Goal: Task Accomplishment & Management: Complete application form

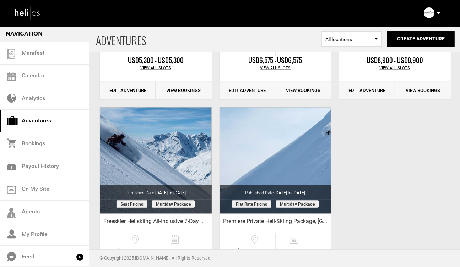
scroll to position [856, 0]
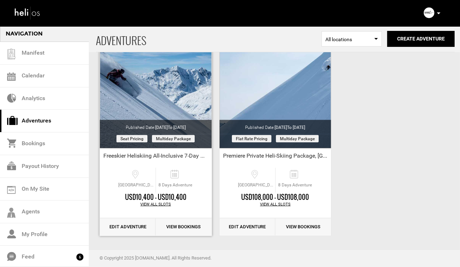
click at [124, 226] on link "Edit Adventure" at bounding box center [128, 226] width 56 height 17
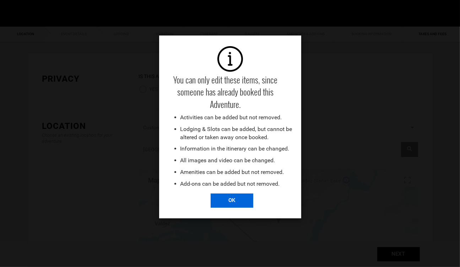
click at [233, 201] on input "OK" at bounding box center [231, 200] width 43 height 14
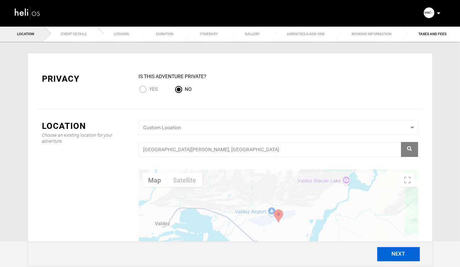
click at [398, 257] on button "NEXT" at bounding box center [398, 254] width 43 height 14
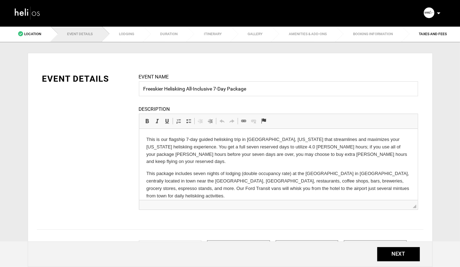
click at [22, 10] on img at bounding box center [27, 13] width 27 height 16
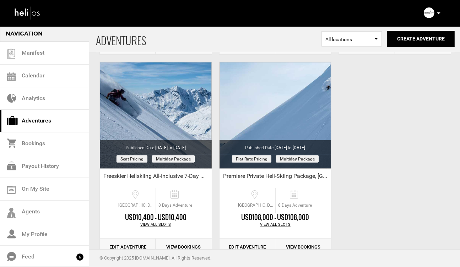
scroll to position [843, 0]
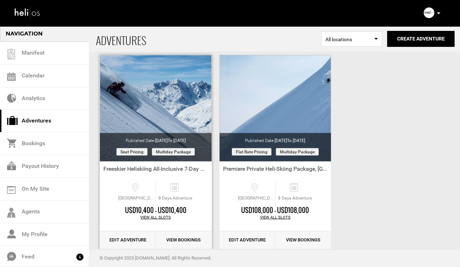
click at [126, 238] on link "Edit Adventure" at bounding box center [128, 239] width 56 height 17
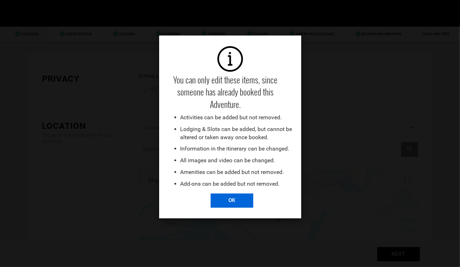
click at [230, 203] on input "OK" at bounding box center [231, 200] width 43 height 14
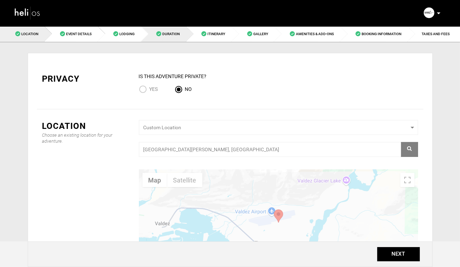
click at [169, 34] on span "Duration" at bounding box center [170, 34] width 17 height 4
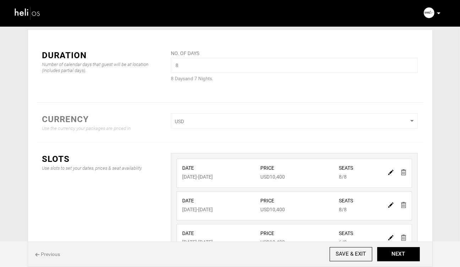
scroll to position [27, 0]
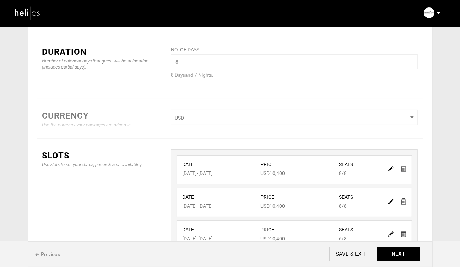
click at [404, 169] on img at bounding box center [403, 169] width 5 height 6
click at [346, 253] on input "SAVE & EXIT" at bounding box center [350, 254] width 43 height 14
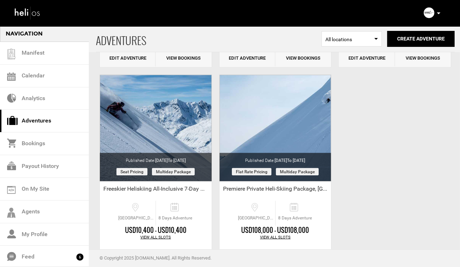
scroll to position [824, 0]
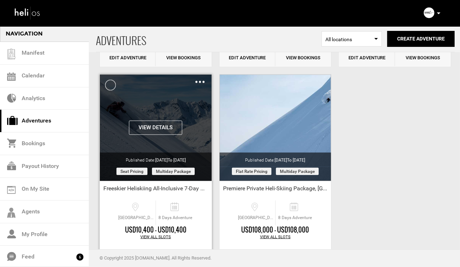
click at [199, 82] on img at bounding box center [199, 82] width 9 height 2
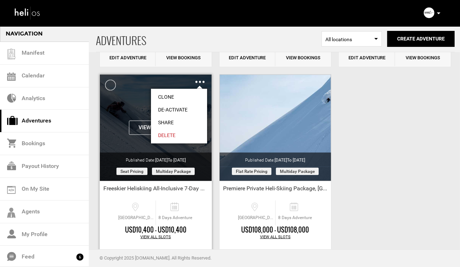
click at [168, 96] on link "Clone" at bounding box center [179, 96] width 56 height 13
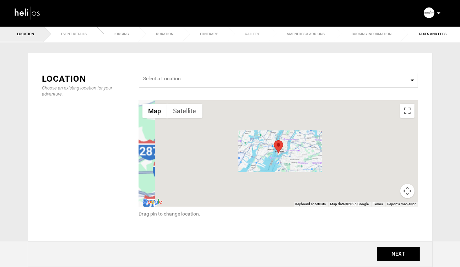
radio input "false"
radio input "true"
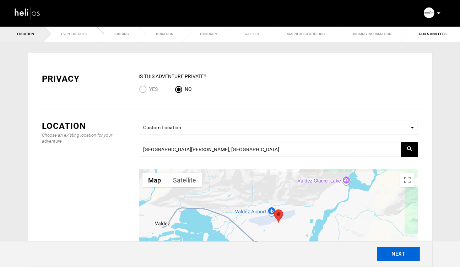
click at [392, 255] on button "NEXT" at bounding box center [398, 254] width 43 height 14
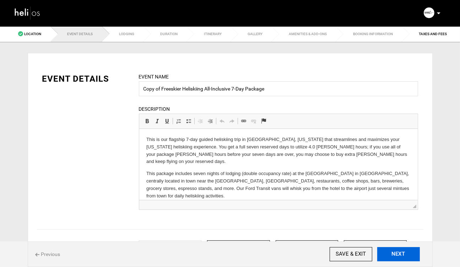
click at [392, 255] on button "NEXT" at bounding box center [398, 254] width 43 height 14
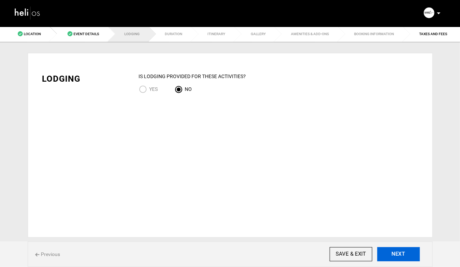
click at [392, 255] on button "NEXT" at bounding box center [398, 254] width 43 height 14
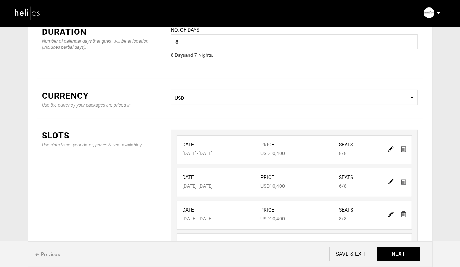
scroll to position [169, 0]
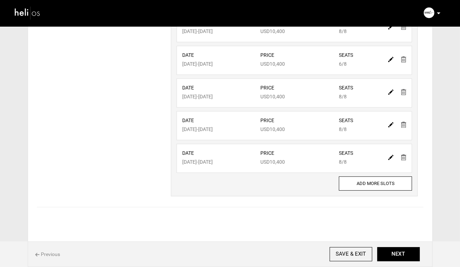
click at [405, 157] on img at bounding box center [403, 157] width 5 height 6
click at [405, 158] on img at bounding box center [403, 157] width 5 height 6
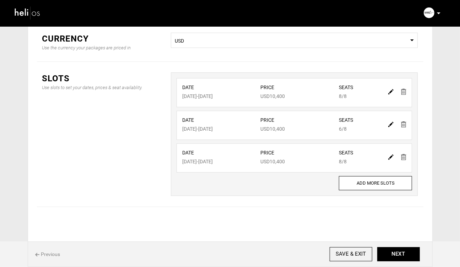
click at [405, 158] on img at bounding box center [403, 157] width 5 height 6
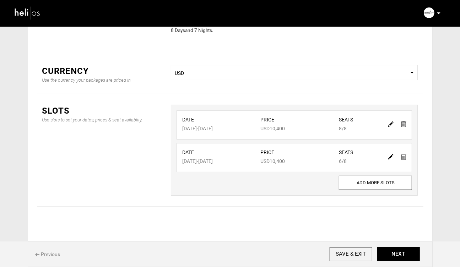
click at [405, 158] on img at bounding box center [403, 157] width 5 height 6
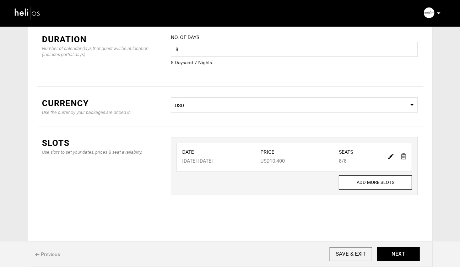
scroll to position [39, 0]
click at [391, 156] on img at bounding box center [390, 156] width 5 height 5
type input "[DATE]"
type input "10400"
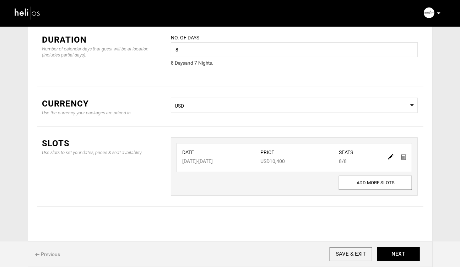
type input "8"
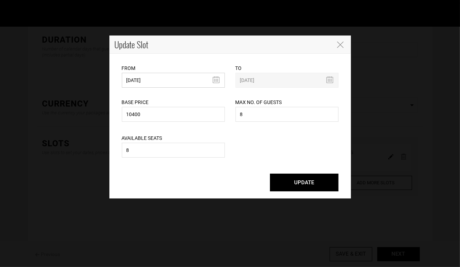
click at [218, 78] on input "[DATE]" at bounding box center [173, 80] width 103 height 15
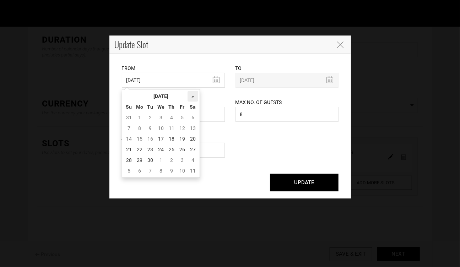
click at [193, 96] on th "»" at bounding box center [192, 96] width 11 height 11
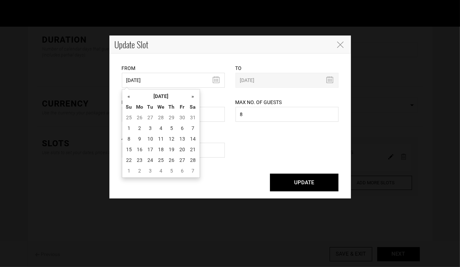
click at [193, 96] on th "»" at bounding box center [192, 96] width 11 height 11
click at [192, 126] on td "7" at bounding box center [192, 128] width 11 height 11
type input "[DATE]"
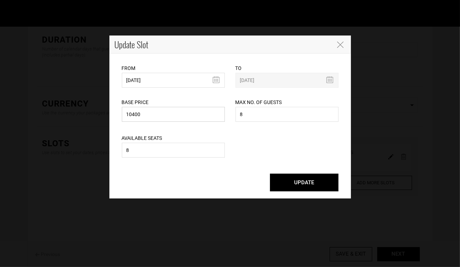
click at [158, 116] on input "10400" at bounding box center [173, 114] width 103 height 15
drag, startPoint x: 155, startPoint y: 116, endPoint x: 113, endPoint y: 116, distance: 41.9
click at [113, 116] on div "From [DATE] Please select start date. Start date already exists, please select …" at bounding box center [229, 126] width 241 height 145
type input "9"
type input "8775"
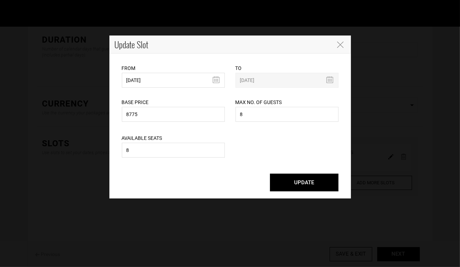
click at [301, 184] on button "UPDATE" at bounding box center [304, 183] width 68 height 18
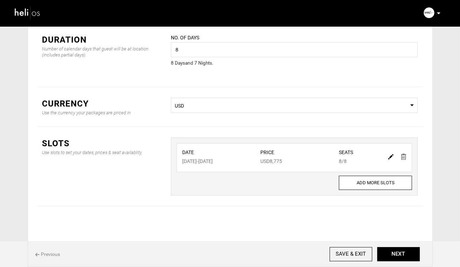
scroll to position [0, 0]
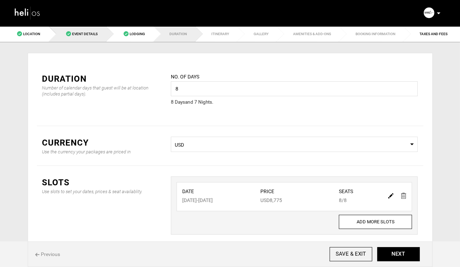
click at [84, 34] on span "Event Details" at bounding box center [85, 34] width 26 height 4
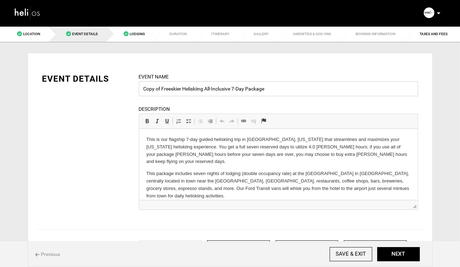
drag, startPoint x: 162, startPoint y: 89, endPoint x: 125, endPoint y: 89, distance: 37.3
click at [125, 89] on div "EVENT DETAILS Event Name Copy of Freeskier Heliskiing All-Inclusive 7-Day Packa…" at bounding box center [230, 146] width 386 height 146
click at [263, 91] on input "Freeskier Heliskiing All-Inclusive 7-Day Package" at bounding box center [278, 88] width 279 height 15
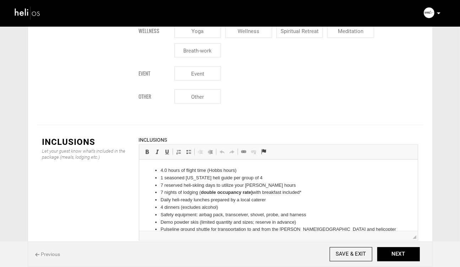
scroll to position [821, 0]
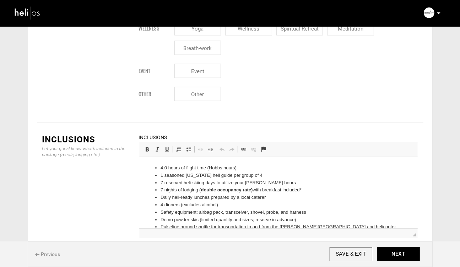
type input "Freeskier Heliskiing All-Inclusive 7-Day Package - Early Season"
click at [249, 164] on li "3.0 hours of flight time ([PERSON_NAME] hours)" at bounding box center [278, 167] width 236 height 7
click at [280, 183] on li "7 reserved heli-skiing days to utilize your [PERSON_NAME] hours" at bounding box center [278, 182] width 236 height 7
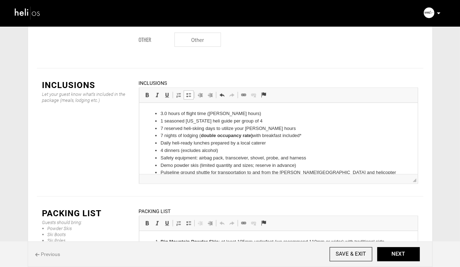
scroll to position [920, 0]
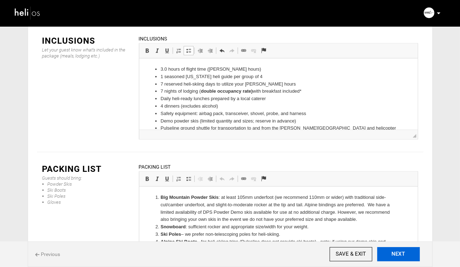
click at [397, 255] on button "NEXT" at bounding box center [398, 254] width 43 height 14
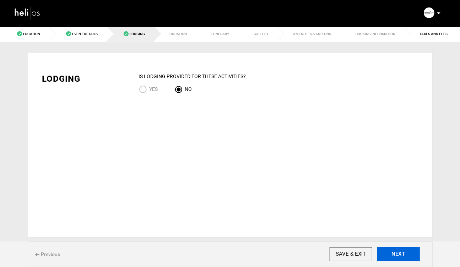
click at [397, 255] on button "NEXT" at bounding box center [398, 254] width 43 height 14
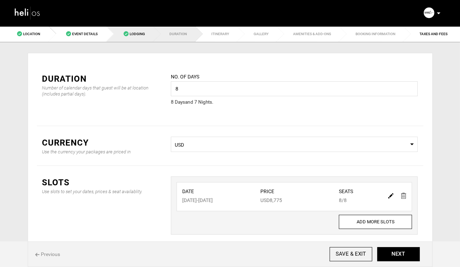
click at [135, 34] on span "Lodging" at bounding box center [137, 34] width 15 height 4
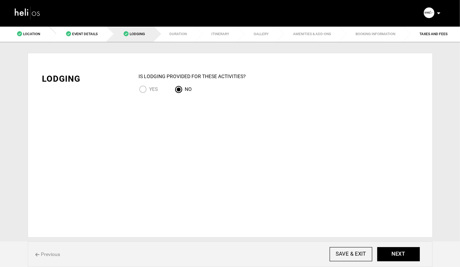
click at [142, 89] on input "YES" at bounding box center [144, 90] width 11 height 10
radio input "true"
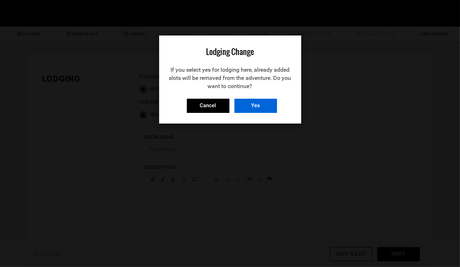
click at [252, 105] on input "Yes" at bounding box center [255, 106] width 43 height 14
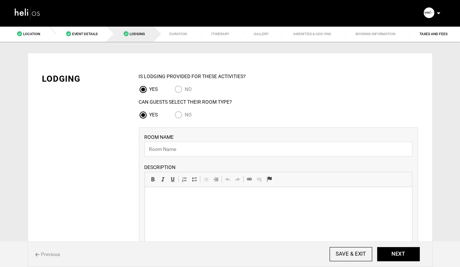
click at [177, 115] on input "No" at bounding box center [179, 116] width 11 height 10
radio input "true"
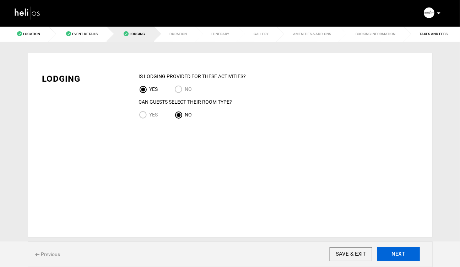
click at [395, 255] on button "NEXT" at bounding box center [398, 254] width 43 height 14
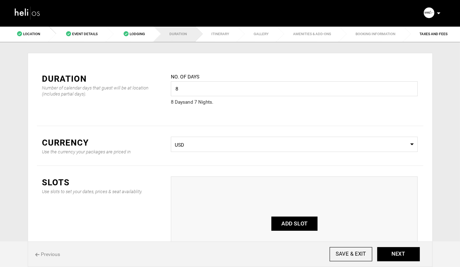
click at [290, 225] on button "ADD SLOT" at bounding box center [294, 223] width 46 height 14
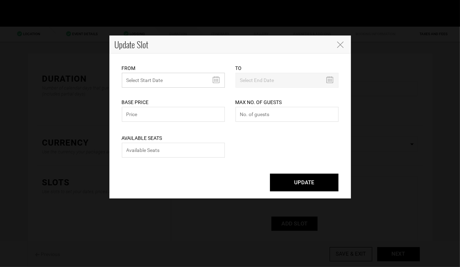
click at [217, 80] on input "MINIMUM NUMBER OF NIGHTS" at bounding box center [173, 80] width 103 height 15
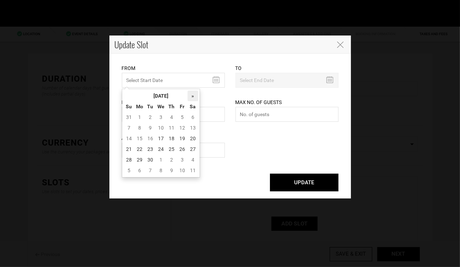
click at [191, 96] on th "»" at bounding box center [192, 95] width 11 height 11
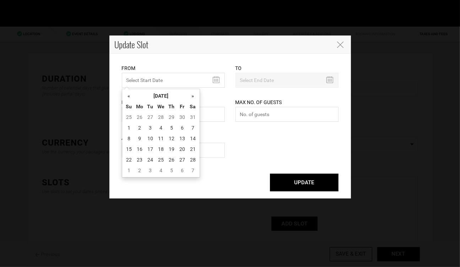
click at [191, 96] on th "»" at bounding box center [192, 95] width 11 height 11
click at [192, 131] on td "7" at bounding box center [192, 127] width 11 height 11
type input "[DATE]"
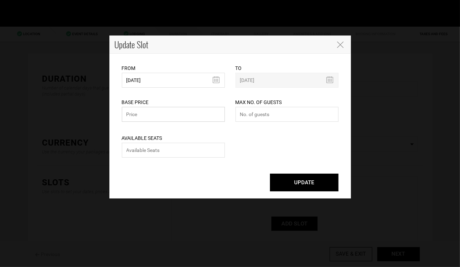
click at [158, 114] on input "text" at bounding box center [173, 114] width 103 height 15
type input "8775"
click at [270, 117] on input "number" at bounding box center [286, 114] width 103 height 15
type input "12"
click at [160, 152] on input "number" at bounding box center [173, 150] width 103 height 15
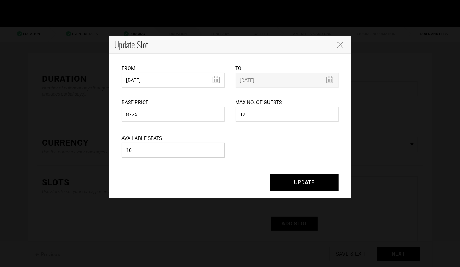
type input "1"
type input "8"
click at [303, 184] on button "UPDATE" at bounding box center [304, 183] width 68 height 18
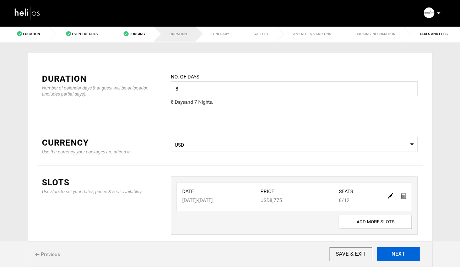
click at [397, 252] on button "NEXT" at bounding box center [398, 254] width 43 height 14
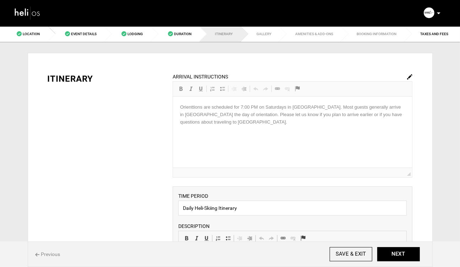
click at [408, 77] on img at bounding box center [409, 76] width 5 height 5
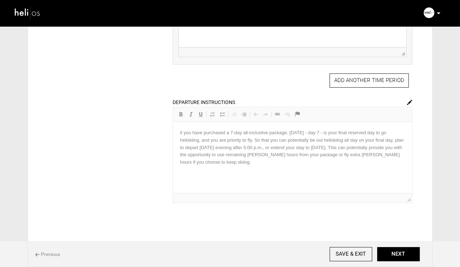
scroll to position [311, 0]
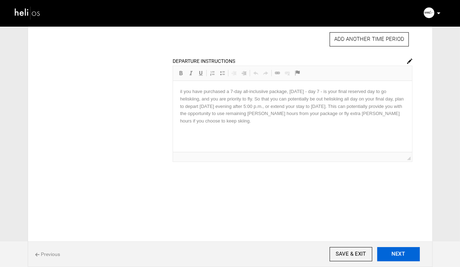
click at [396, 249] on button "NEXT" at bounding box center [398, 254] width 43 height 14
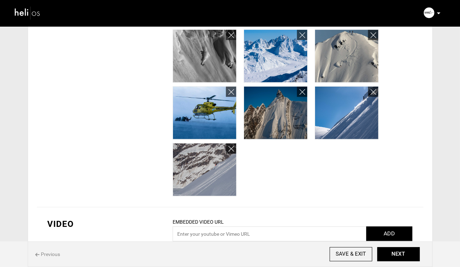
scroll to position [537, 0]
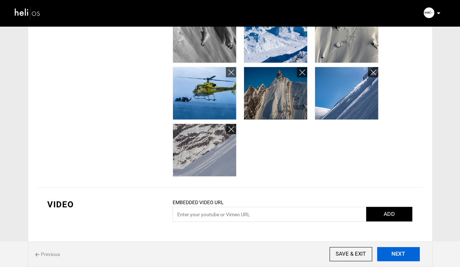
click at [403, 257] on button "NEXT" at bounding box center [398, 254] width 43 height 14
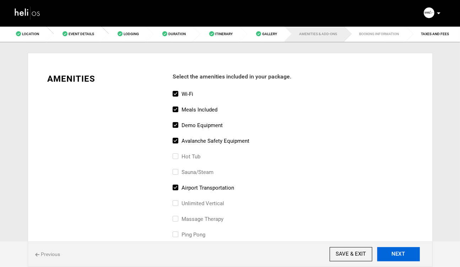
click at [399, 255] on button "NEXT" at bounding box center [398, 254] width 43 height 14
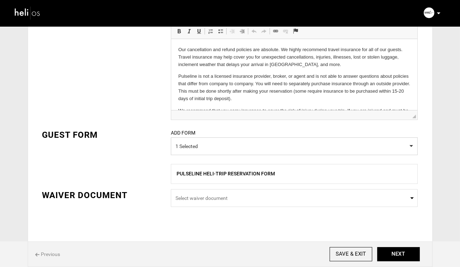
scroll to position [269, 0]
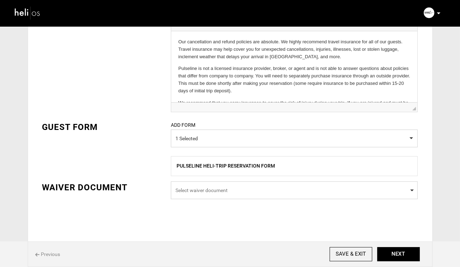
click at [216, 190] on span "Select waiver document" at bounding box center [293, 190] width 237 height 7
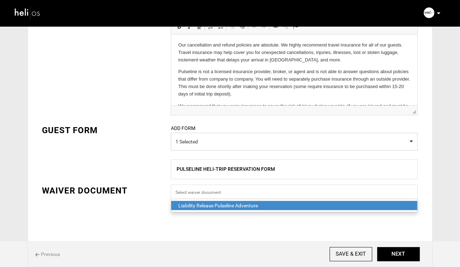
click at [214, 206] on div "Liability Release Pulseline Adventure" at bounding box center [294, 205] width 232 height 7
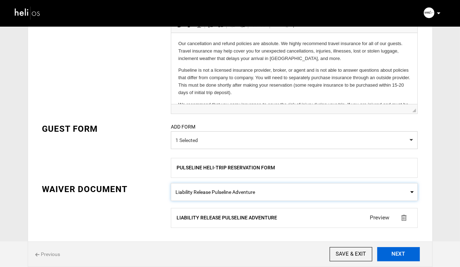
click at [394, 255] on button "NEXT" at bounding box center [398, 254] width 43 height 14
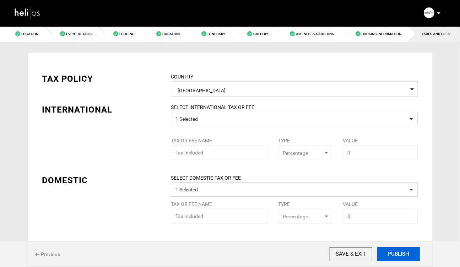
click at [397, 252] on button "PUBLISH" at bounding box center [398, 254] width 43 height 14
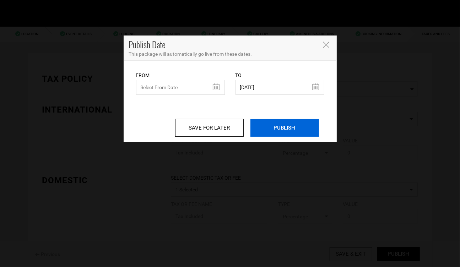
click at [281, 127] on input "PUBLISH" at bounding box center [284, 128] width 68 height 18
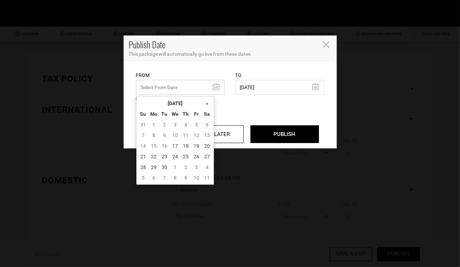
click at [217, 89] on input "text" at bounding box center [180, 87] width 89 height 15
click at [176, 145] on td "17" at bounding box center [175, 146] width 11 height 11
type input "[DATE]"
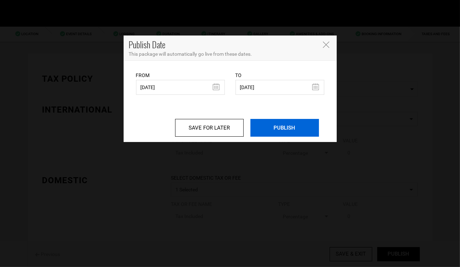
click at [284, 128] on input "PUBLISH" at bounding box center [284, 128] width 68 height 18
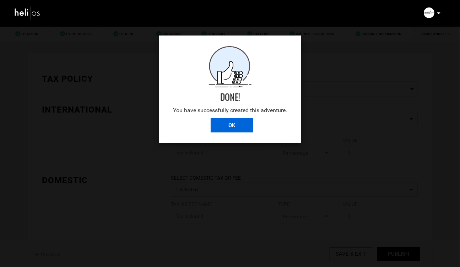
click at [226, 124] on input "OK" at bounding box center [231, 125] width 43 height 14
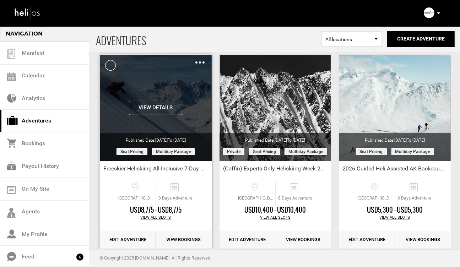
scroll to position [37, 0]
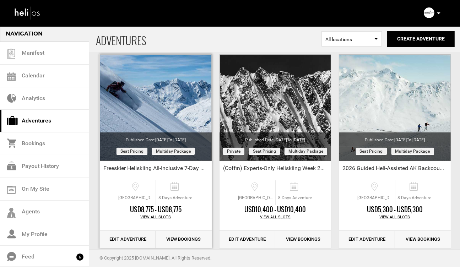
click at [126, 239] on link "Edit Adventure" at bounding box center [128, 239] width 56 height 17
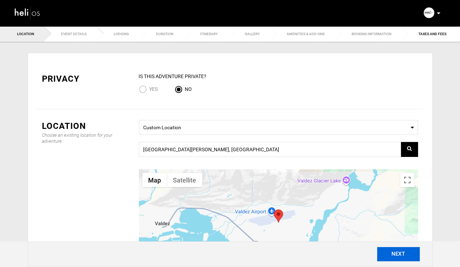
click at [397, 255] on button "NEXT" at bounding box center [398, 254] width 43 height 14
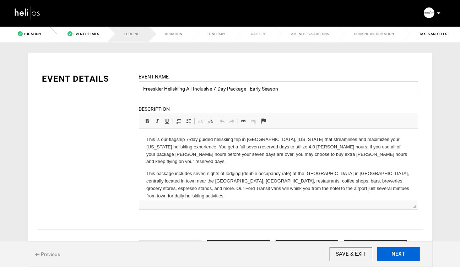
click at [397, 255] on button "NEXT" at bounding box center [398, 254] width 43 height 14
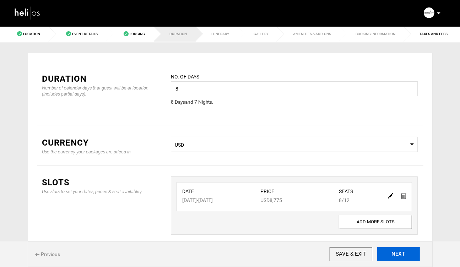
click at [397, 255] on button "NEXT" at bounding box center [398, 254] width 43 height 14
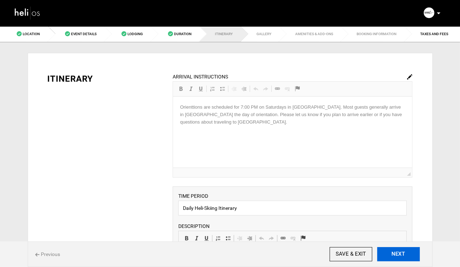
click at [397, 255] on button "NEXT" at bounding box center [398, 254] width 43 height 14
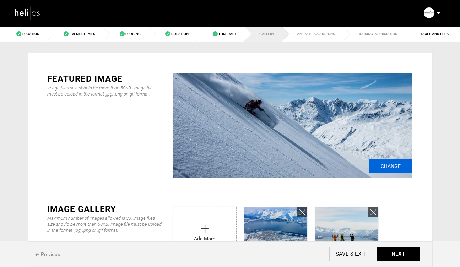
click at [395, 166] on input "Change" at bounding box center [390, 166] width 43 height 14
type input "C:\fakepath\20250414 ©KeokiFlagg 00411.JPG"
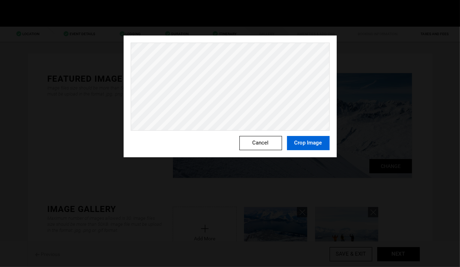
click at [312, 145] on button "Crop Image" at bounding box center [308, 143] width 43 height 14
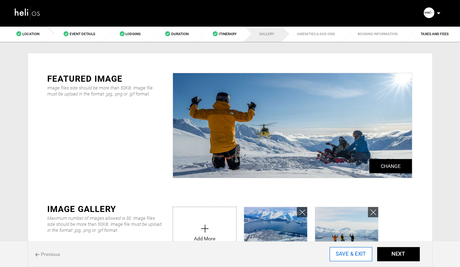
click at [351, 255] on input "SAVE & EXIT" at bounding box center [350, 254] width 43 height 14
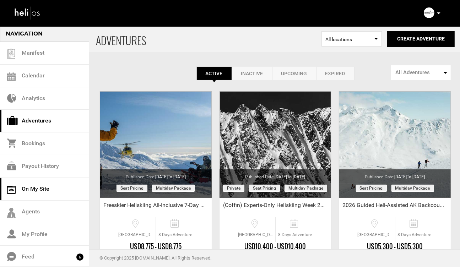
click at [42, 184] on link "On My Site" at bounding box center [44, 189] width 89 height 23
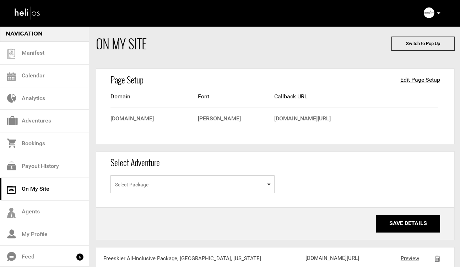
click at [165, 186] on span "Select Package" at bounding box center [192, 184] width 164 height 18
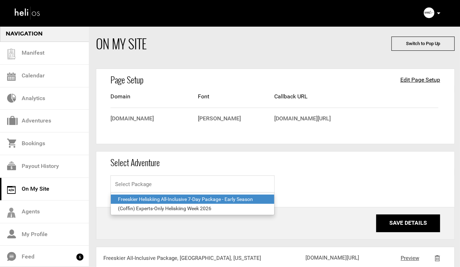
click at [164, 199] on div "Freeskier Heliskiing All-Inclusive 7-Day Package - Early Season" at bounding box center [192, 199] width 149 height 7
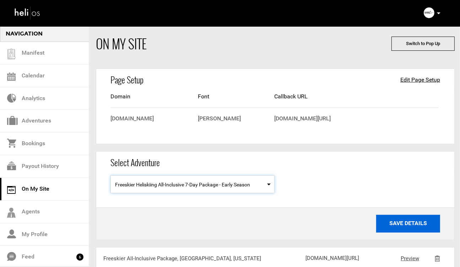
click at [413, 225] on button "Save Details" at bounding box center [408, 224] width 64 height 18
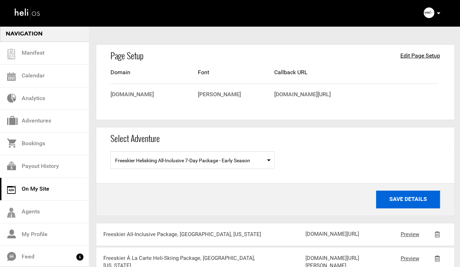
scroll to position [24, 0]
click at [397, 199] on button "Save Details" at bounding box center [408, 200] width 64 height 18
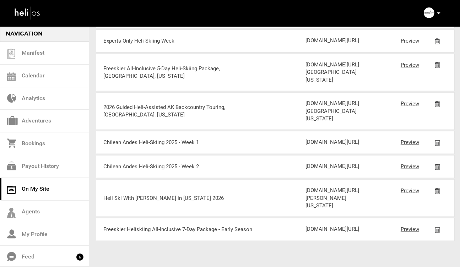
scroll to position [1065, 0]
drag, startPoint x: 366, startPoint y: 229, endPoint x: 305, endPoint y: 194, distance: 70.2
click at [305, 225] on div "[DOMAIN_NAME][URL]" at bounding box center [338, 228] width 67 height 7
copy div "[DOMAIN_NAME][URL]"
click at [36, 117] on link "Adventures" at bounding box center [44, 121] width 89 height 23
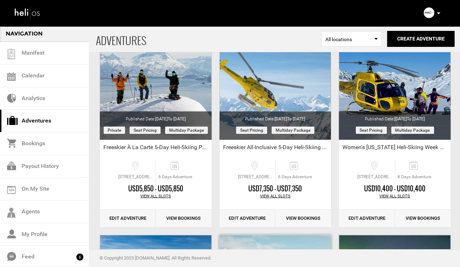
scroll to position [453, 0]
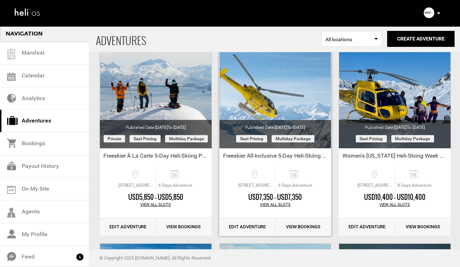
click at [246, 226] on link "Edit Adventure" at bounding box center [247, 226] width 56 height 17
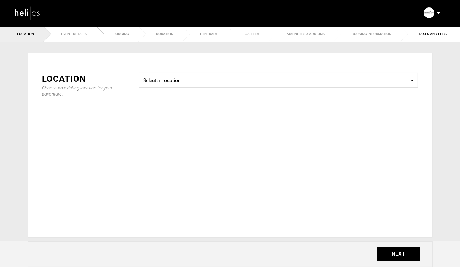
type input "Freeskier All-Inclusive 5-Day Heli-Skiing Package, [GEOGRAPHIC_DATA], [US_STATE]"
checkbox input "true"
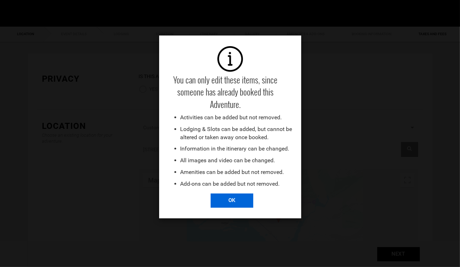
click at [232, 200] on input "OK" at bounding box center [231, 200] width 43 height 14
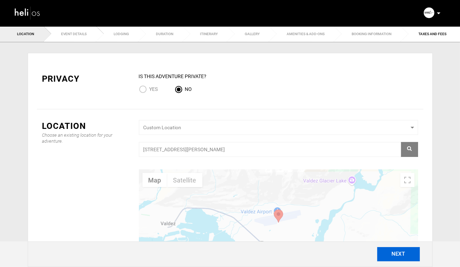
click at [397, 253] on button "NEXT" at bounding box center [398, 254] width 43 height 14
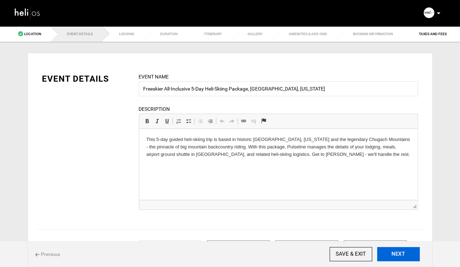
click at [397, 253] on button "NEXT" at bounding box center [398, 254] width 43 height 14
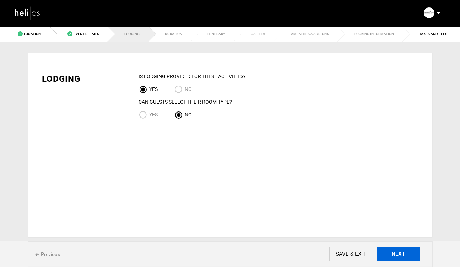
click at [397, 253] on button "NEXT" at bounding box center [398, 254] width 43 height 14
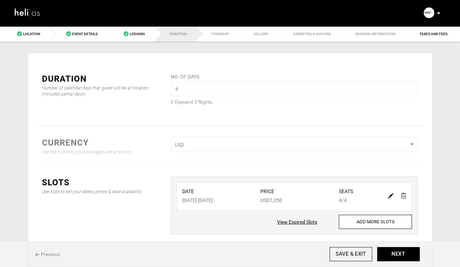
click at [390, 196] on img at bounding box center [390, 195] width 5 height 5
type input "[DATE]"
type input "7350"
type input "4"
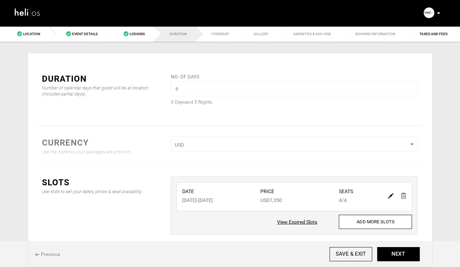
type input "4"
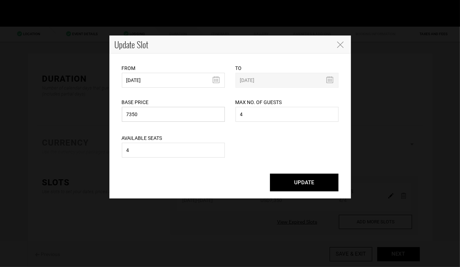
click at [150, 116] on input "7350" at bounding box center [173, 114] width 103 height 15
drag, startPoint x: 141, startPoint y: 116, endPoint x: 107, endPoint y: 116, distance: 34.1
click at [107, 116] on div "Update Slot From [DATE] Please select start date. Start date already exists, pl…" at bounding box center [230, 133] width 460 height 267
type input "5725"
drag, startPoint x: 247, startPoint y: 117, endPoint x: 226, endPoint y: 115, distance: 20.7
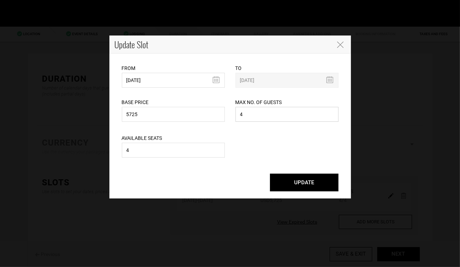
click at [226, 115] on div "Base Price 5725 Please enter a valid total price. Max No. of Guests 4 Maximum n…" at bounding box center [229, 106] width 227 height 36
click at [160, 151] on input "4" at bounding box center [173, 150] width 103 height 15
drag, startPoint x: 264, startPoint y: 114, endPoint x: 223, endPoint y: 115, distance: 41.5
click at [223, 115] on div "Base Price 5725 Please enter a valid total price. Max No. of Guests 8 Maximum n…" at bounding box center [229, 106] width 227 height 36
type input "12"
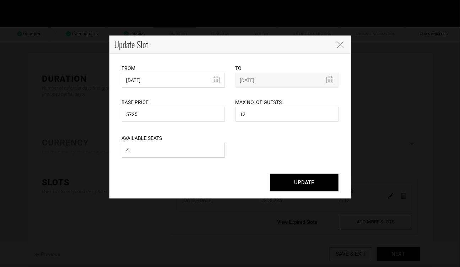
drag, startPoint x: 134, startPoint y: 152, endPoint x: 118, endPoint y: 152, distance: 16.7
click at [118, 152] on div "Available Seats 4 Please enter available seats. Available seats can not exceed …" at bounding box center [173, 141] width 114 height 36
type input "8"
click at [308, 183] on button "UPDATE" at bounding box center [304, 183] width 68 height 18
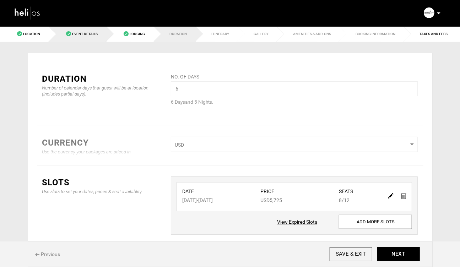
click at [83, 39] on link "Event Details" at bounding box center [77, 34] width 57 height 16
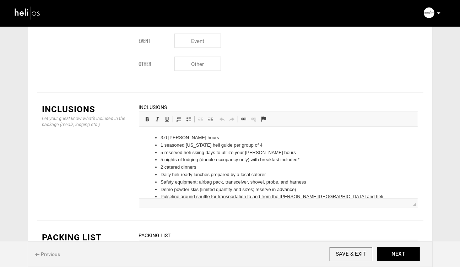
scroll to position [853, 0]
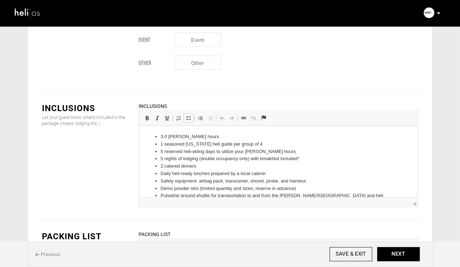
click at [163, 135] on li "3.0 [PERSON_NAME] hours" at bounding box center [278, 136] width 236 height 7
click at [346, 254] on input "SAVE & EXIT" at bounding box center [350, 254] width 43 height 14
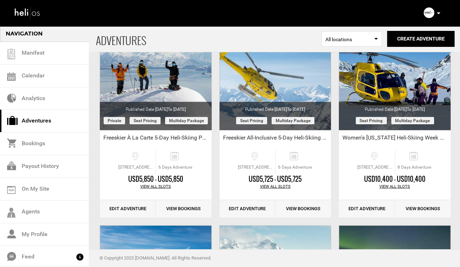
scroll to position [471, 0]
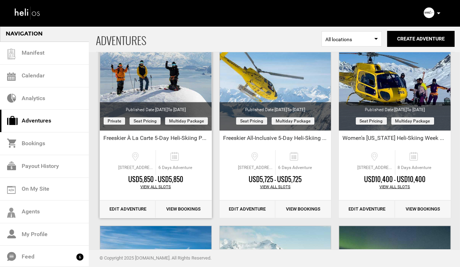
click at [121, 208] on link "Edit Adventure" at bounding box center [128, 208] width 56 height 17
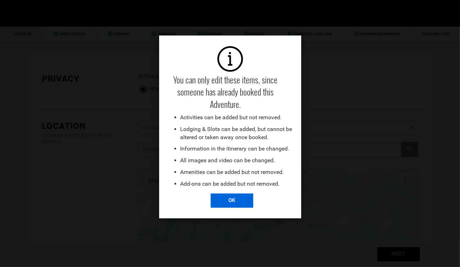
click at [243, 199] on input "OK" at bounding box center [231, 200] width 43 height 14
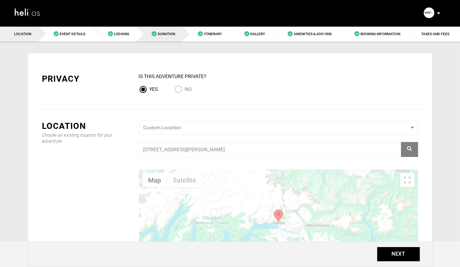
click at [172, 34] on span "Duration" at bounding box center [166, 34] width 17 height 4
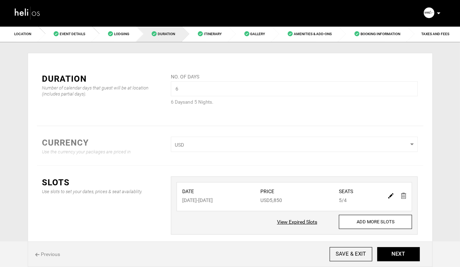
click at [391, 196] on img at bounding box center [390, 195] width 5 height 5
type input "[DATE]"
type input "5850"
type input "4"
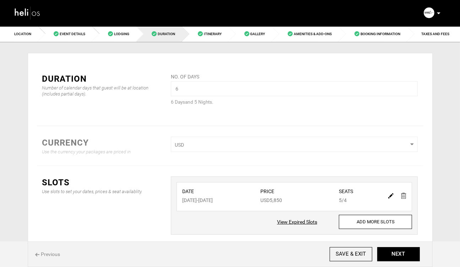
type input "5"
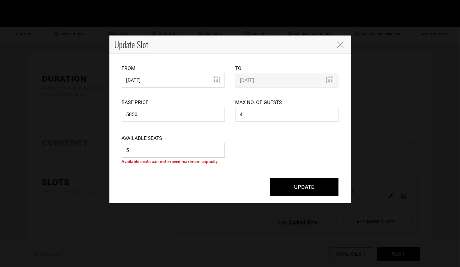
click at [139, 148] on input "5" at bounding box center [173, 150] width 103 height 15
click at [139, 153] on input "5" at bounding box center [173, 150] width 103 height 15
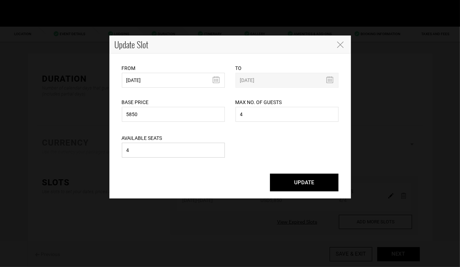
type input "4"
drag, startPoint x: 251, startPoint y: 114, endPoint x: 229, endPoint y: 115, distance: 22.7
click at [229, 115] on div "Base Price 5850 Please enter a valid total price. Max No. of Guests 4 Maximum n…" at bounding box center [229, 106] width 227 height 36
type input "12"
drag, startPoint x: 159, startPoint y: 152, endPoint x: 114, endPoint y: 152, distance: 45.1
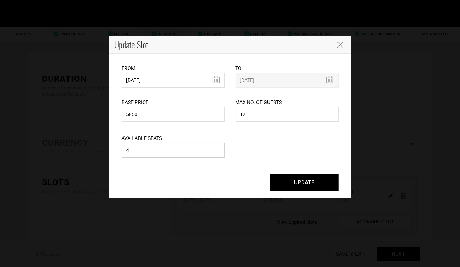
click at [114, 152] on div "From [DATE] Please select start date. Start date already exists, please select …" at bounding box center [229, 126] width 241 height 145
type input "8"
click at [301, 183] on button "UPDATE" at bounding box center [304, 183] width 68 height 18
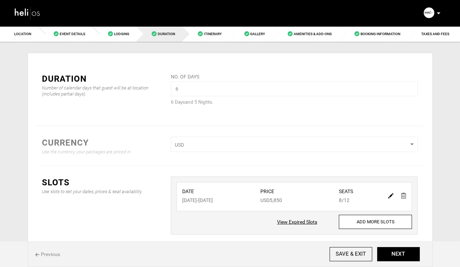
click at [389, 197] on img at bounding box center [390, 195] width 5 height 5
type input "[DATE]"
type input "5850"
type input "12"
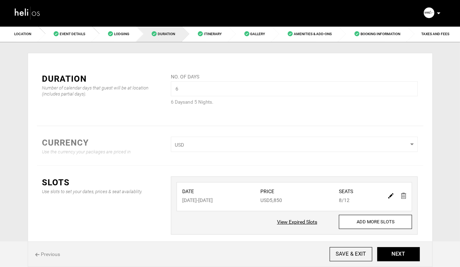
type input "8"
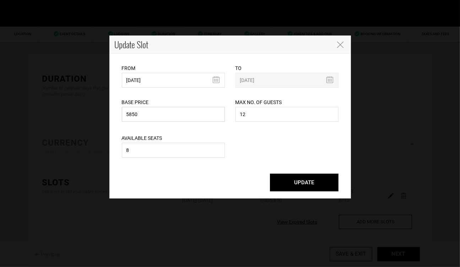
drag, startPoint x: 149, startPoint y: 115, endPoint x: 104, endPoint y: 114, distance: 45.1
click at [104, 114] on div "Update Slot From [DATE] Please select start date. Start date already exists, pl…" at bounding box center [230, 133] width 460 height 267
type input "4225"
click at [187, 155] on input "8" at bounding box center [173, 150] width 103 height 15
click at [295, 181] on button "UPDATE" at bounding box center [304, 183] width 68 height 18
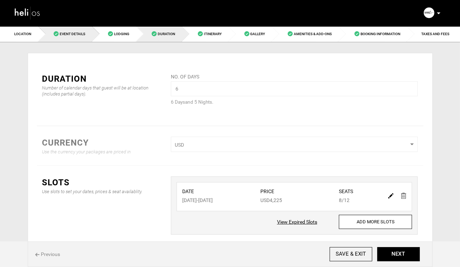
click at [71, 34] on span "Event Details" at bounding box center [73, 34] width 26 height 4
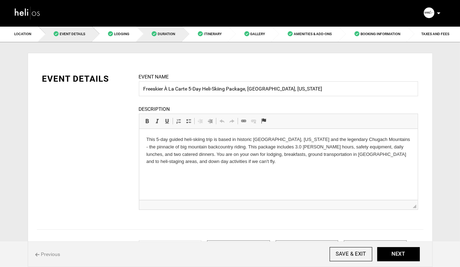
click at [159, 41] on link "Duration" at bounding box center [159, 34] width 46 height 16
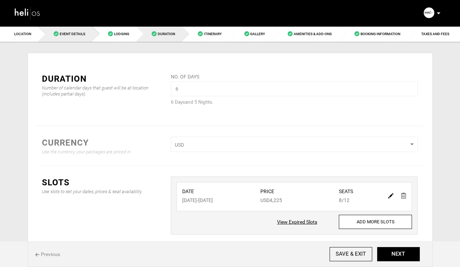
click at [65, 35] on span "Event Details" at bounding box center [73, 34] width 26 height 4
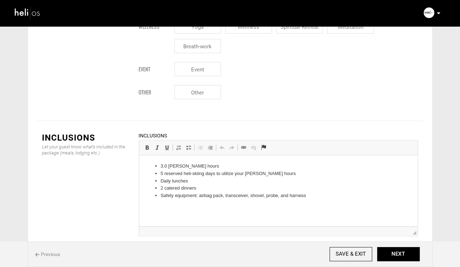
scroll to position [835, 0]
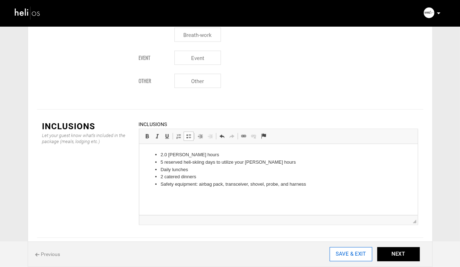
click at [344, 255] on input "SAVE & EXIT" at bounding box center [350, 254] width 43 height 14
